Goal: Transaction & Acquisition: Purchase product/service

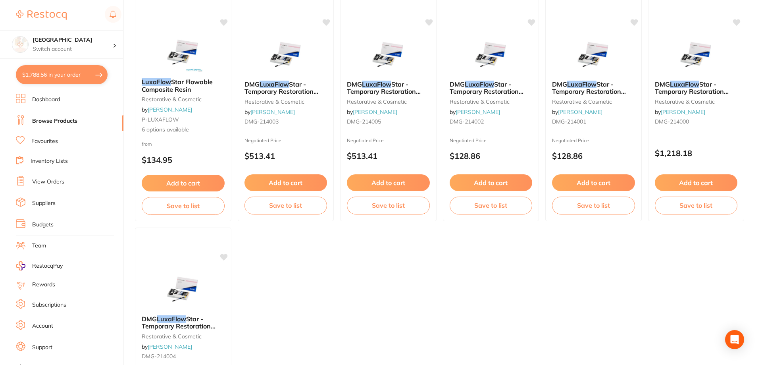
click at [58, 75] on button "$1,788.56 in your order" at bounding box center [62, 74] width 92 height 19
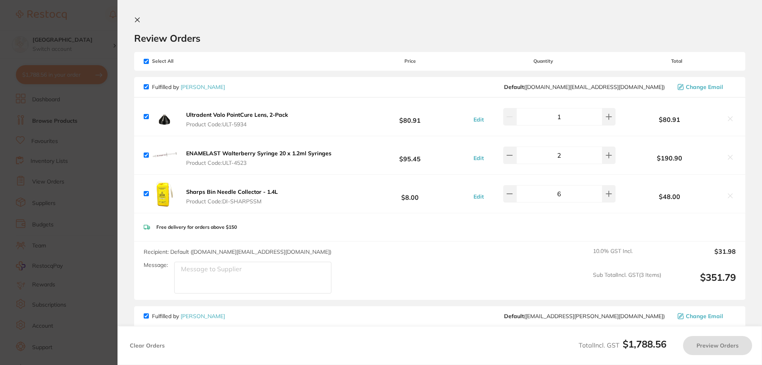
checkbox input "true"
type input "2"
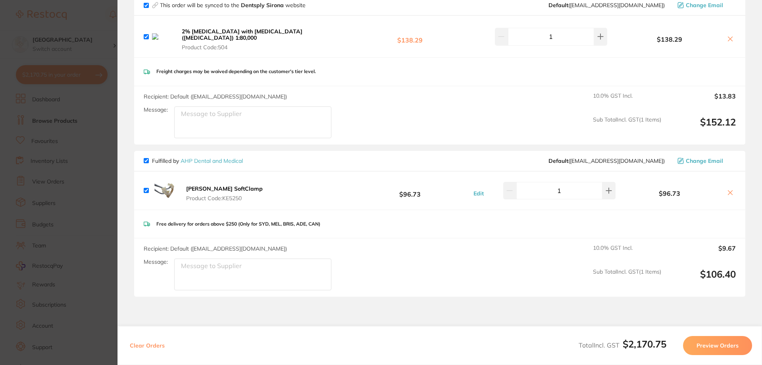
scroll to position [1719, 0]
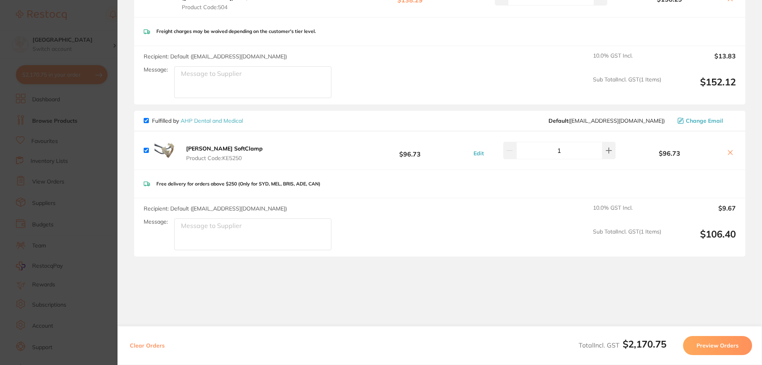
click at [214, 145] on b "[PERSON_NAME] SoftClamp" at bounding box center [224, 148] width 77 height 7
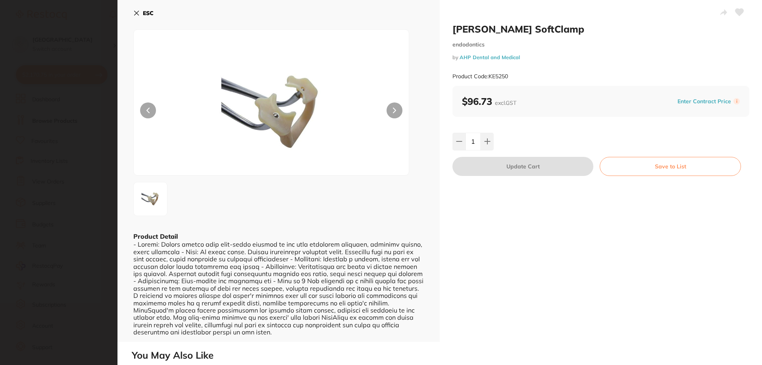
scroll to position [0, 0]
click at [87, 226] on section "[PERSON_NAME] SoftClamp endodontics by AHP Dental and Medical Product Code: KE5…" at bounding box center [381, 182] width 762 height 365
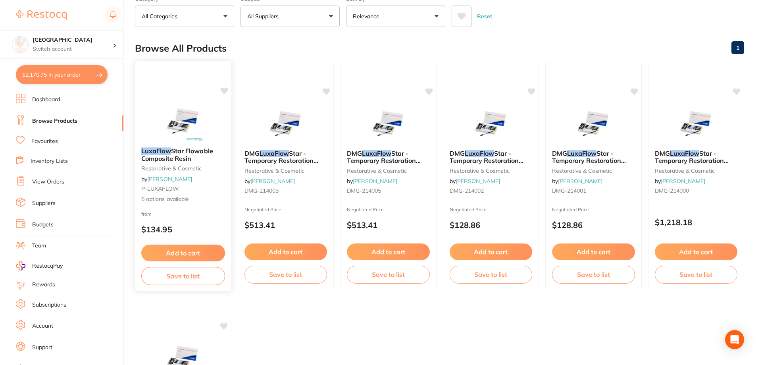
scroll to position [0, 0]
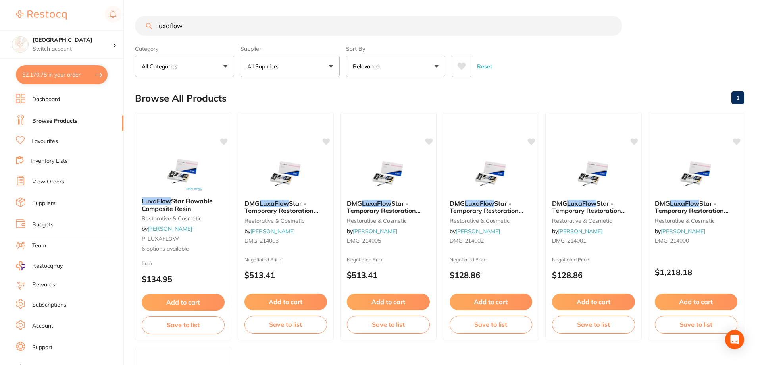
drag, startPoint x: 166, startPoint y: 27, endPoint x: 88, endPoint y: 27, distance: 78.2
click at [91, 27] on div "$2,170.75 Lakes Boulevard Dental Switch account Lakes Boulevard Dental $2,170.7…" at bounding box center [380, 182] width 760 height 365
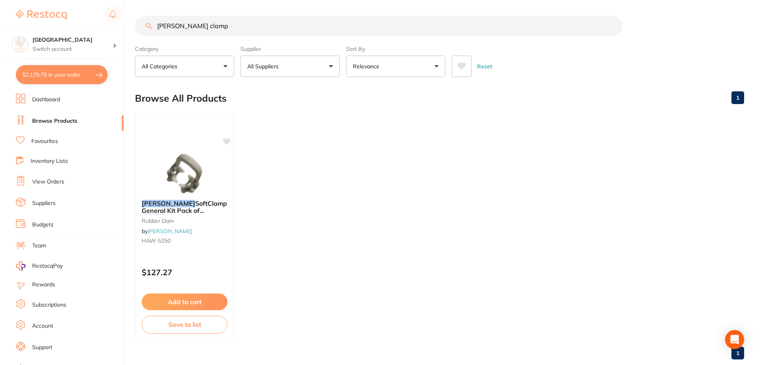
drag, startPoint x: 200, startPoint y: 27, endPoint x: 106, endPoint y: 27, distance: 93.3
click at [109, 27] on div "$2,170.75 Lakes Boulevard Dental Switch account Lakes Boulevard Dental $2,170.7…" at bounding box center [380, 182] width 760 height 365
type input "sftclamp"
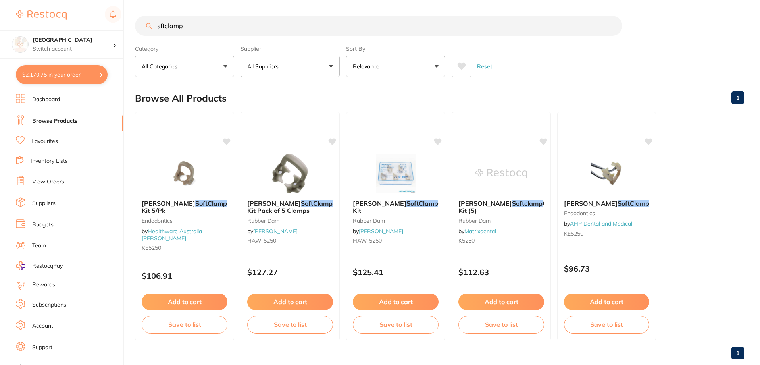
drag, startPoint x: 193, startPoint y: 26, endPoint x: 3, endPoint y: 8, distance: 190.6
click at [8, 8] on div "$2,170.75 Lakes Boulevard Dental Switch account Lakes Boulevard Dental $2,170.7…" at bounding box center [380, 182] width 760 height 365
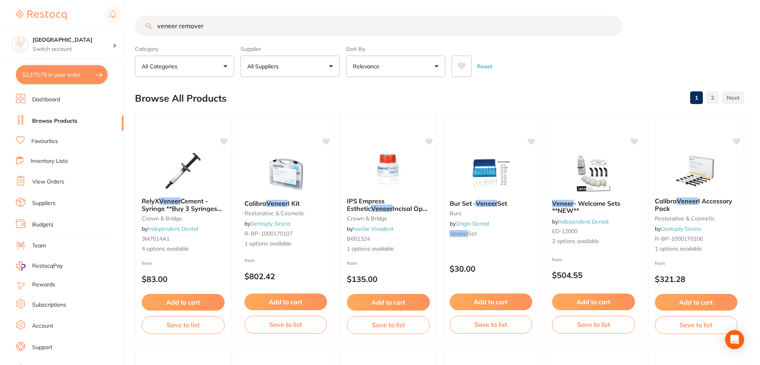
type input "veneer remover"
